Goal: Information Seeking & Learning: Learn about a topic

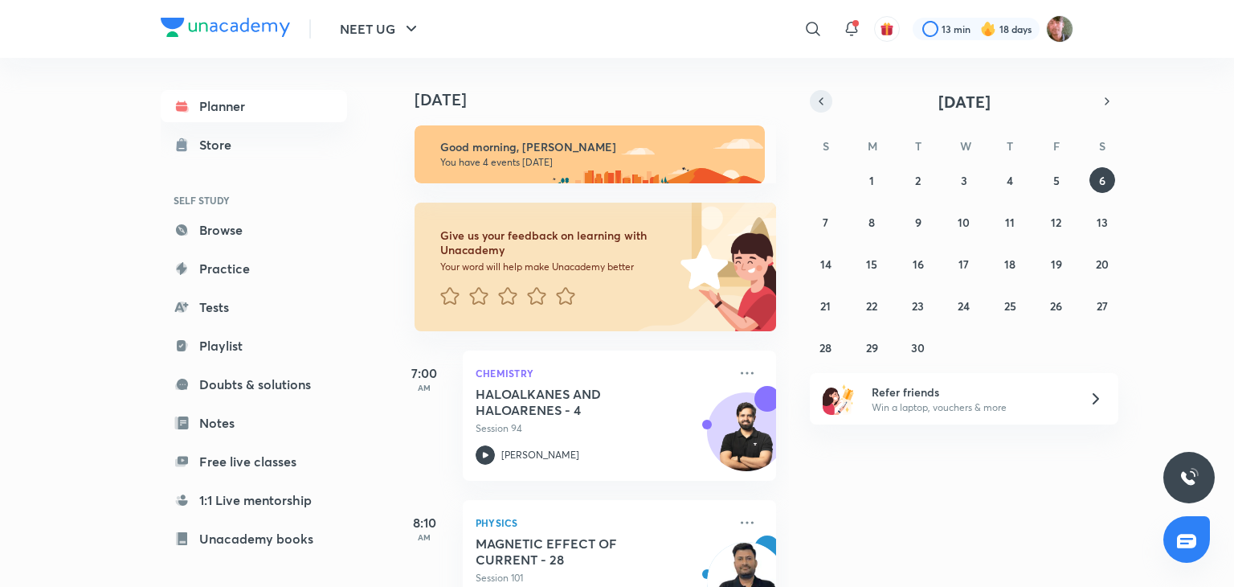
click at [818, 99] on icon "button" at bounding box center [821, 101] width 13 height 14
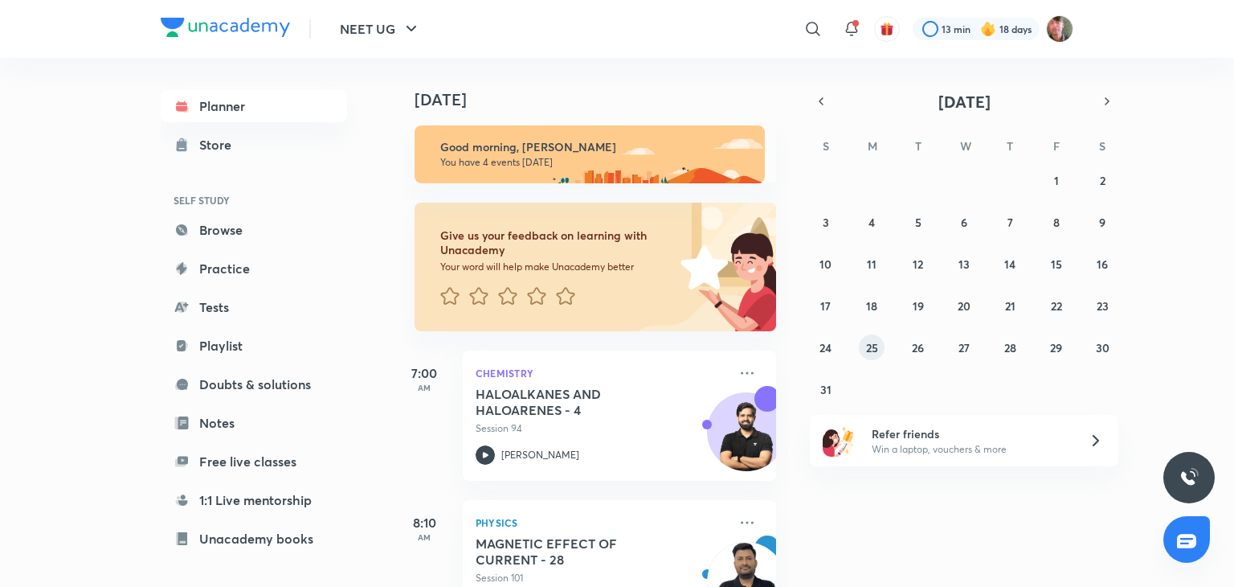
click at [873, 346] on abbr "25" at bounding box center [872, 347] width 12 height 15
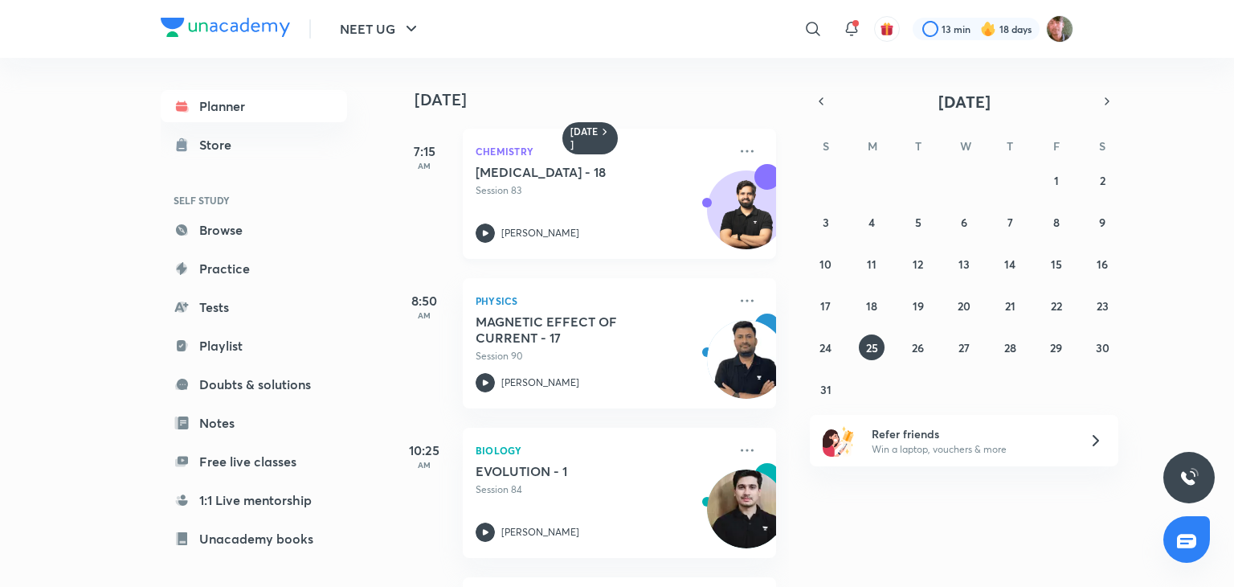
click at [489, 239] on icon at bounding box center [485, 232] width 19 height 19
